Goal: Task Accomplishment & Management: Manage account settings

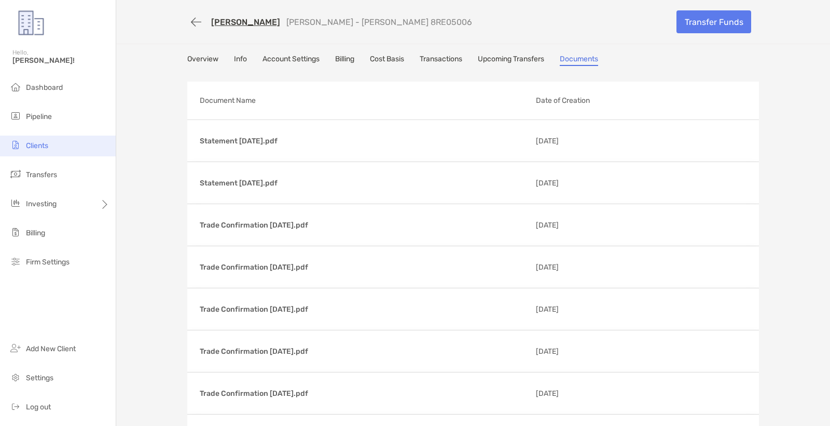
click at [46, 148] on span "Clients" at bounding box center [37, 145] width 22 height 9
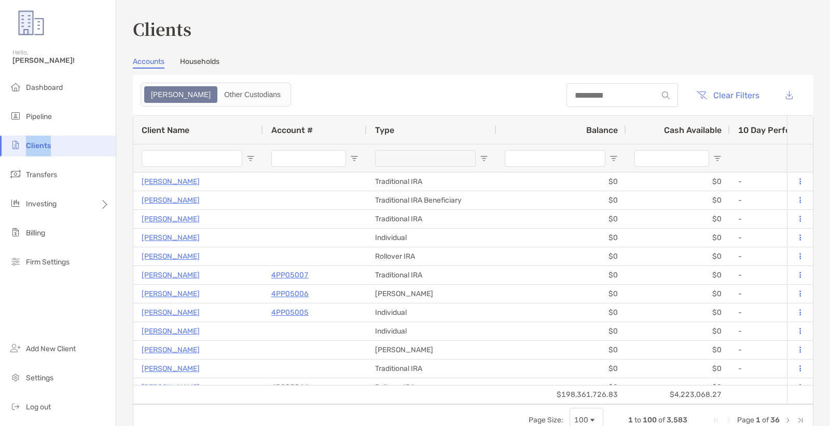
scroll to position [3, 0]
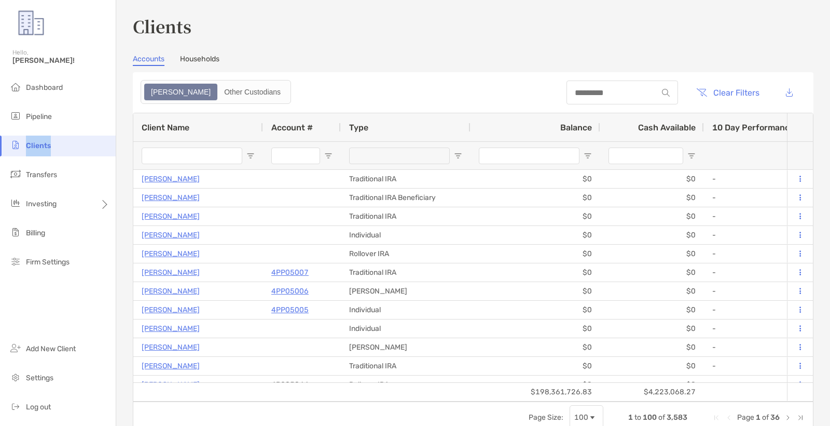
click at [592, 100] on div at bounding box center [623, 92] width 112 height 24
click at [590, 92] on input at bounding box center [612, 92] width 91 height 9
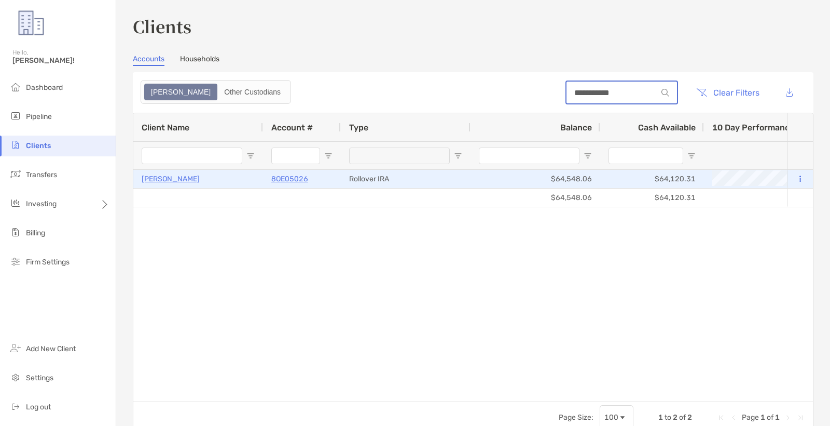
type input "**********"
click at [281, 184] on p "8OE05026" at bounding box center [289, 178] width 37 height 13
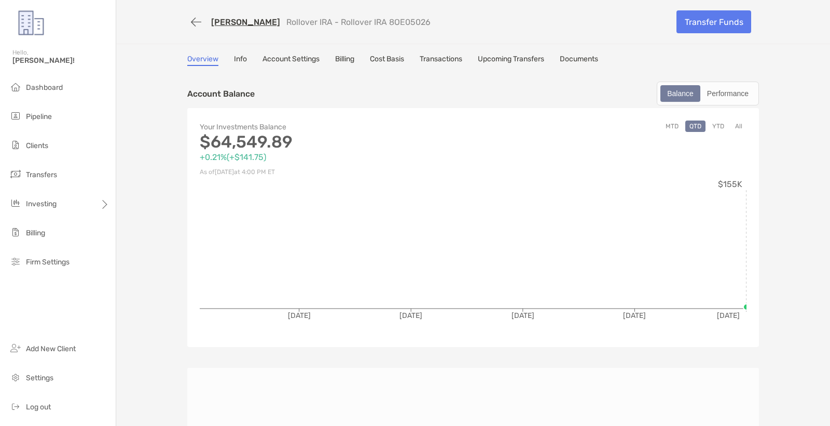
click at [449, 55] on link "Transactions" at bounding box center [441, 59] width 43 height 11
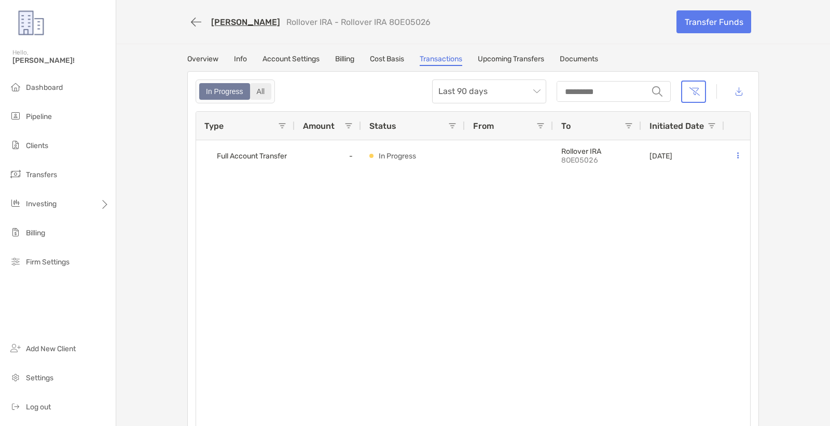
click at [259, 90] on div "All" at bounding box center [261, 91] width 20 height 15
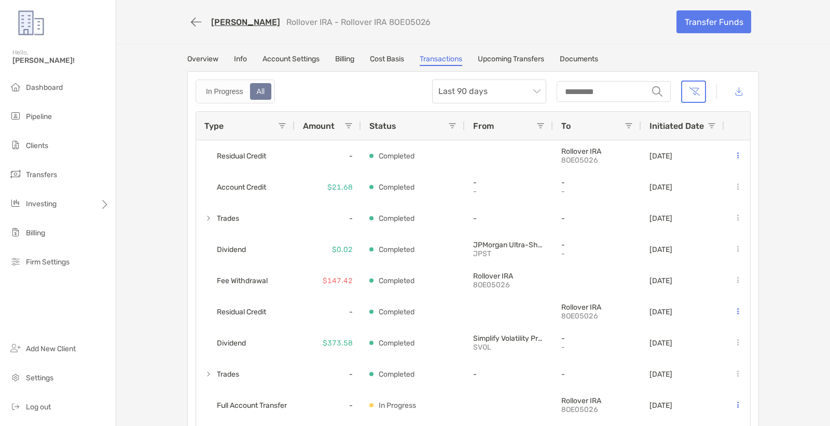
drag, startPoint x: 449, startPoint y: 22, endPoint x: 403, endPoint y: 23, distance: 46.2
click at [403, 23] on div "[PERSON_NAME] Rollover IRA - Rollover IRA 8OE05026" at bounding box center [428, 21] width 482 height 19
copy p "8OE05026"
click at [467, 33] on div "[PERSON_NAME] Rollover IRA - Rollover IRA 8OE05026 Transfer Funds" at bounding box center [473, 22] width 593 height 44
drag, startPoint x: 446, startPoint y: 23, endPoint x: 401, endPoint y: 21, distance: 44.7
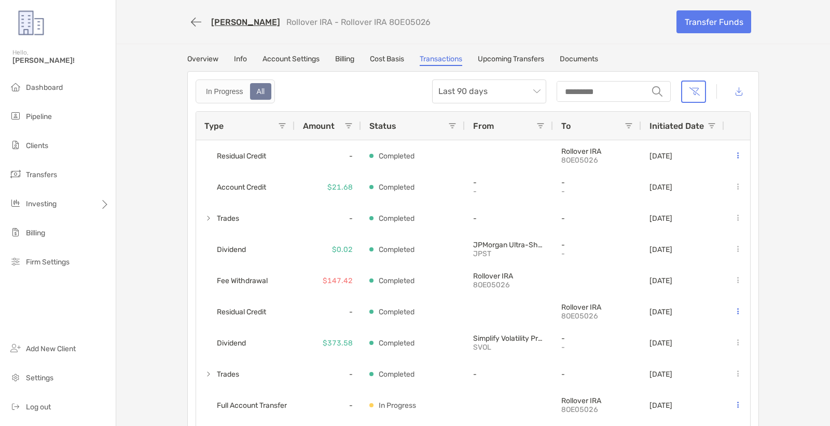
click at [401, 21] on div "[PERSON_NAME] Rollover IRA - Rollover IRA 8OE05026" at bounding box center [428, 21] width 482 height 19
copy p "8OE05026"
click at [67, 83] on li "Dashboard" at bounding box center [58, 87] width 116 height 21
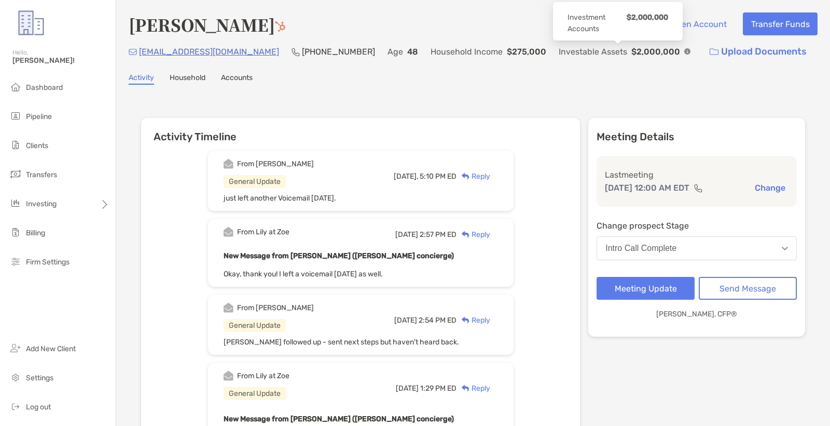
click at [621, 53] on div "jkellum76@yahoo.com (215) 407-4998 Age 48 Household Income $275,000 Investable …" at bounding box center [473, 51] width 689 height 22
